Goal: Find contact information: Obtain details needed to contact an individual or organization

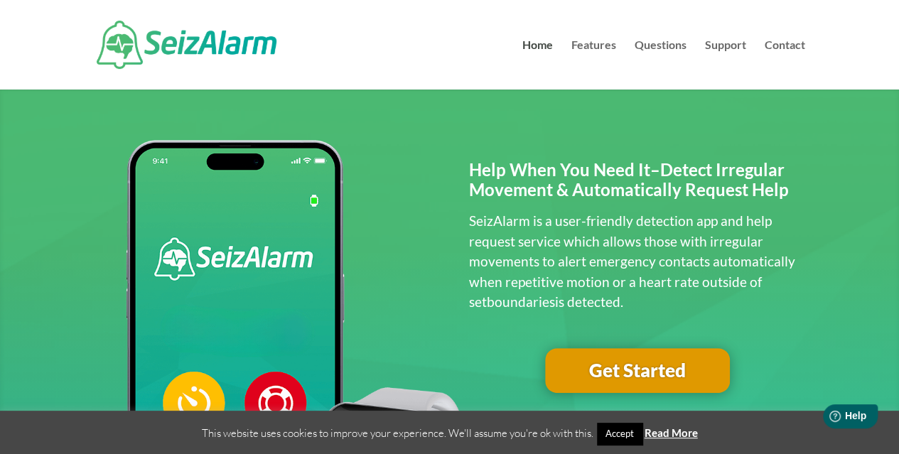
drag, startPoint x: 474, startPoint y: 176, endPoint x: 591, endPoint y: 247, distance: 137.2
drag, startPoint x: 591, startPoint y: 247, endPoint x: 507, endPoint y: 288, distance: 93.5
click at [507, 288] on p "SeizAlarm is a user-friendly detection app and help request service which allow…" at bounding box center [637, 262] width 336 height 102
drag, startPoint x: 613, startPoint y: 304, endPoint x: 465, endPoint y: 167, distance: 201.3
click at [465, 167] on div "Help When You Need It–Detect Irregular Movement & Automatically Request Help Se…" at bounding box center [450, 385] width 712 height 503
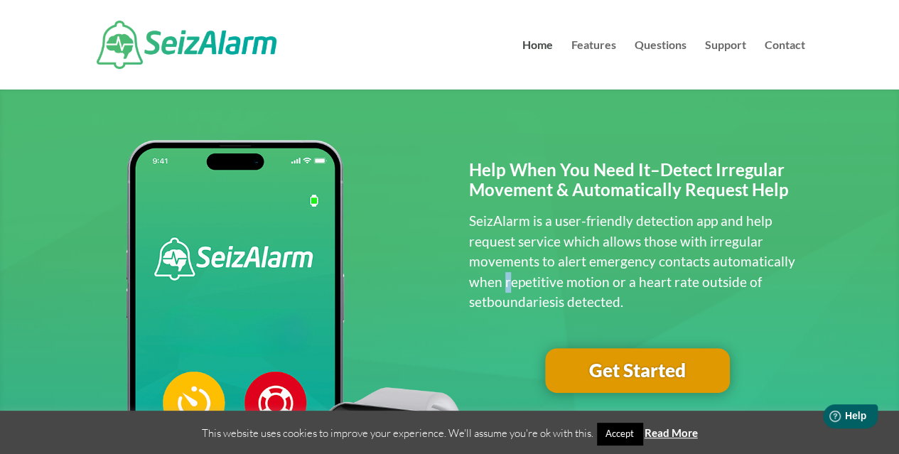
copy div "Help When You Need It–Detect Irregular Movement & Automatically Request Help Se…"
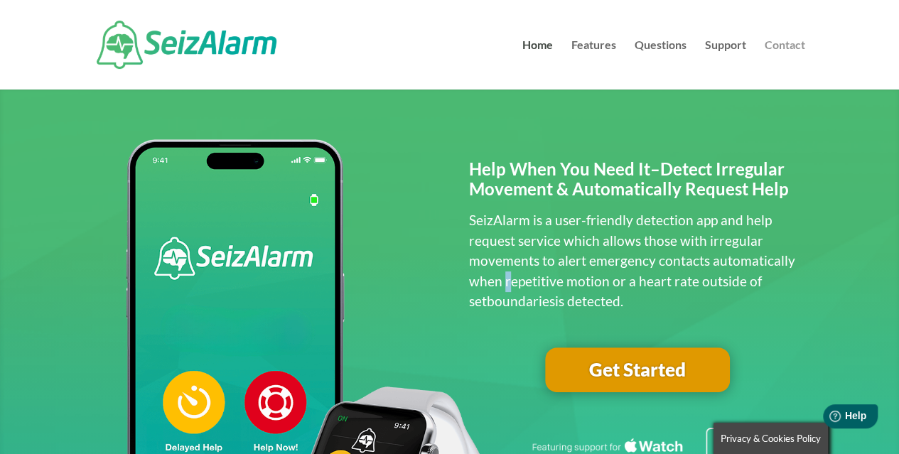
click at [790, 43] on link "Contact" at bounding box center [785, 65] width 41 height 50
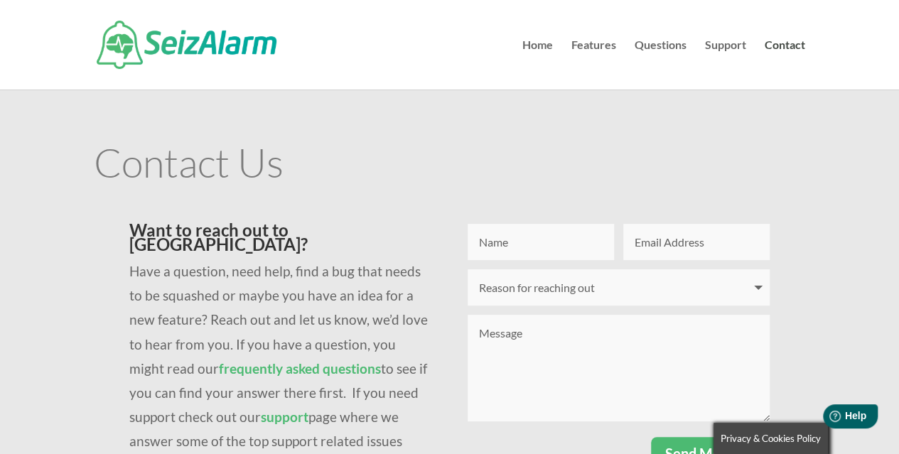
click at [49, 161] on div "Contact Us Want to reach out to us? Have a question, need help, find a bug that…" at bounding box center [449, 388] width 899 height 599
